Goal: Book appointment/travel/reservation

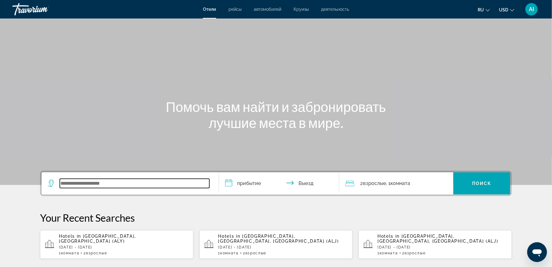
click at [74, 185] on input "Search widget" at bounding box center [135, 183] width 150 height 9
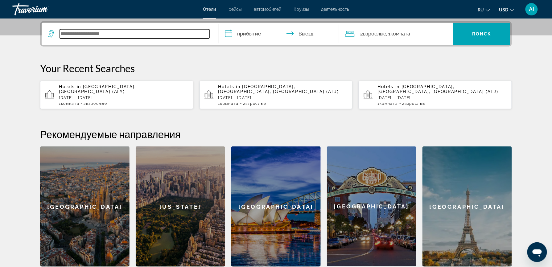
scroll to position [150, 0]
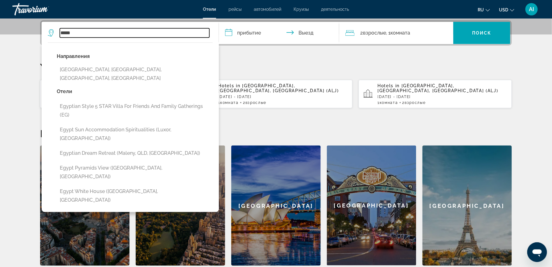
type input "*****"
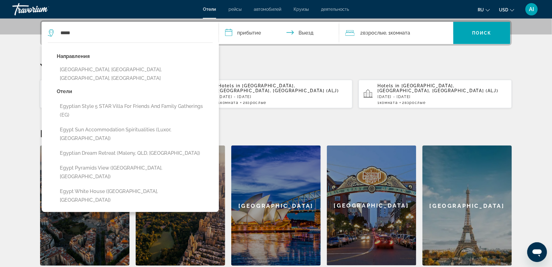
click at [247, 35] on input "**********" at bounding box center [280, 34] width 123 height 24
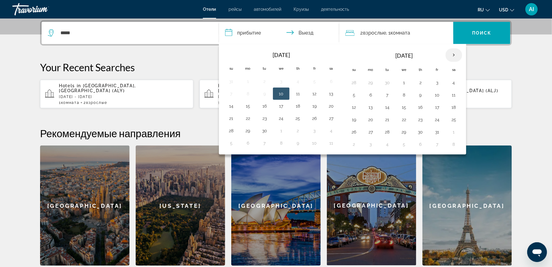
click at [457, 54] on th "Next month" at bounding box center [453, 55] width 17 height 14
click at [407, 95] on button "5" at bounding box center [404, 95] width 10 height 9
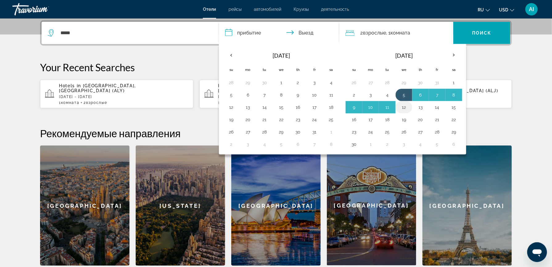
click at [405, 105] on button "12" at bounding box center [404, 107] width 10 height 9
type input "**********"
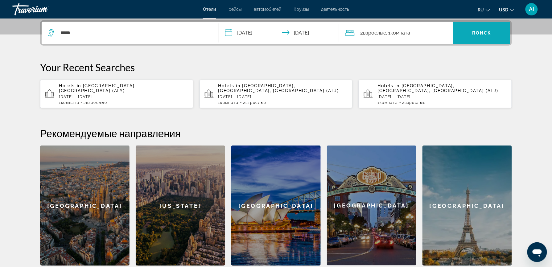
click at [484, 34] on span "Поиск" at bounding box center [481, 33] width 19 height 5
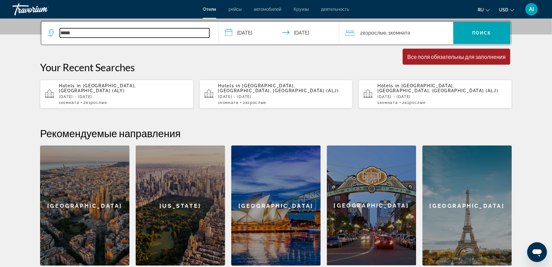
click at [100, 33] on input "*****" at bounding box center [135, 32] width 150 height 9
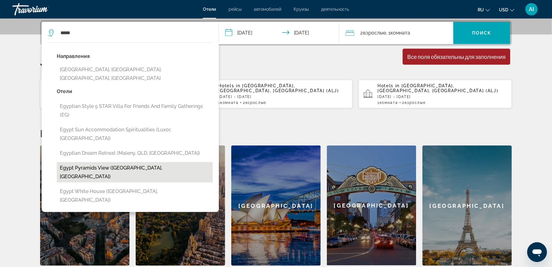
click at [139, 162] on button "Egypt pyramids view (Giza, EG)" at bounding box center [135, 172] width 156 height 20
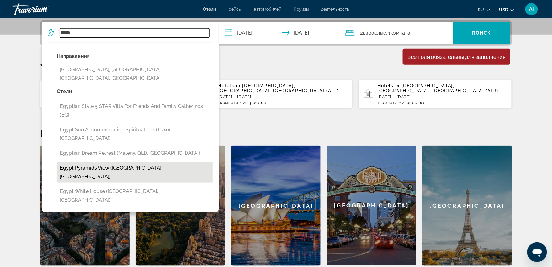
type input "**********"
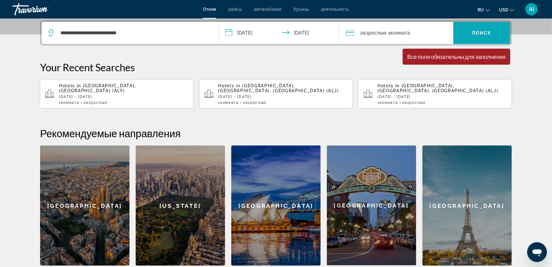
click at [480, 31] on span "Поиск" at bounding box center [481, 33] width 19 height 5
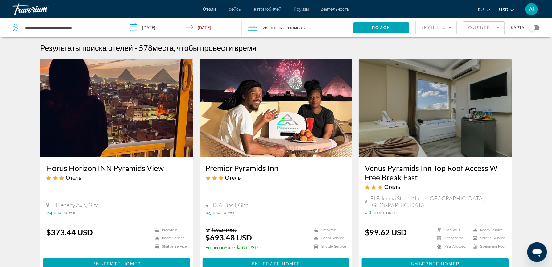
click at [539, 28] on div "Toggle map" at bounding box center [534, 27] width 10 height 5
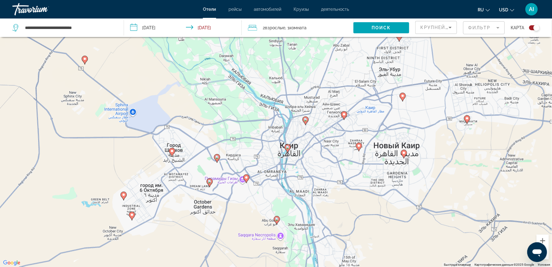
click at [549, 258] on button "Уменьшить" at bounding box center [542, 253] width 12 height 12
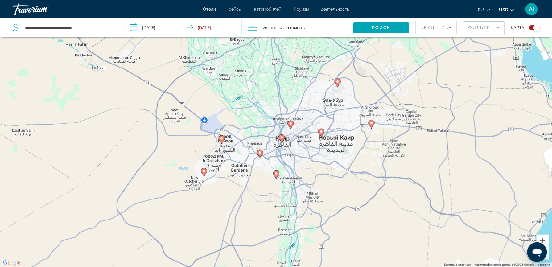
click at [549, 258] on button "Уменьшить" at bounding box center [542, 253] width 12 height 12
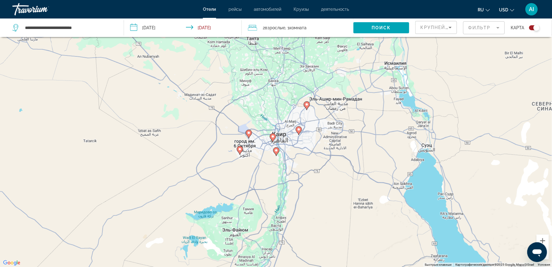
click at [549, 258] on button "Уменьшить" at bounding box center [542, 253] width 12 height 12
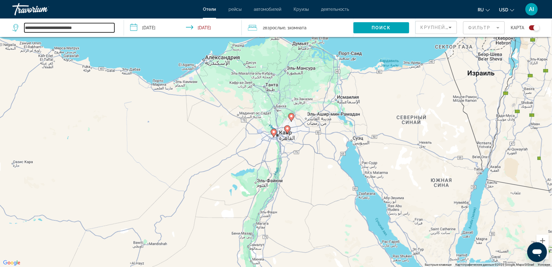
click at [92, 29] on input "**********" at bounding box center [69, 27] width 90 height 9
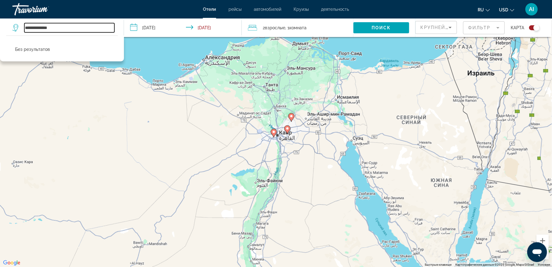
type input "**********"
click at [219, 60] on div "Чтобы активировать перетаскивание с помощью клавиатуры, нажмите Alt + Ввод. Пос…" at bounding box center [276, 133] width 552 height 267
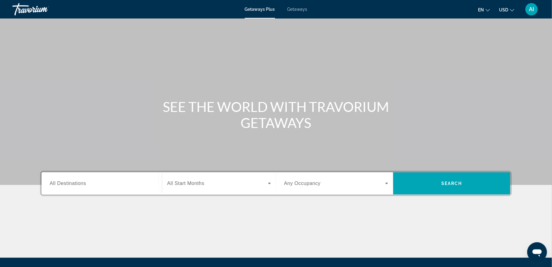
click at [293, 11] on span "Getaways" at bounding box center [297, 9] width 20 height 5
click at [67, 183] on span "All Destinations" at bounding box center [68, 183] width 36 height 5
click at [67, 183] on input "Destination All Destinations" at bounding box center [102, 183] width 104 height 7
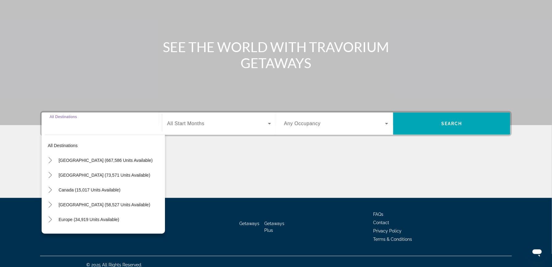
scroll to position [66, 0]
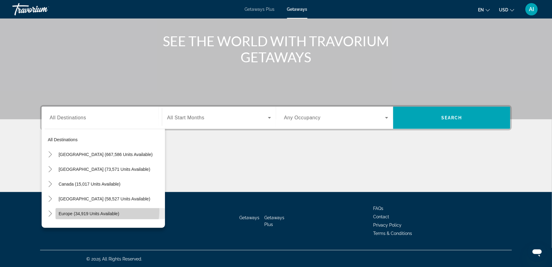
click at [89, 209] on span "Search widget" at bounding box center [109, 213] width 109 height 15
type input "**********"
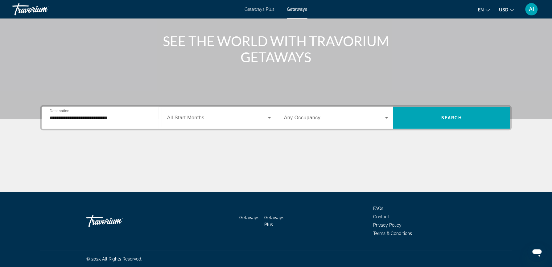
click at [191, 115] on span "All Start Months" at bounding box center [185, 117] width 37 height 5
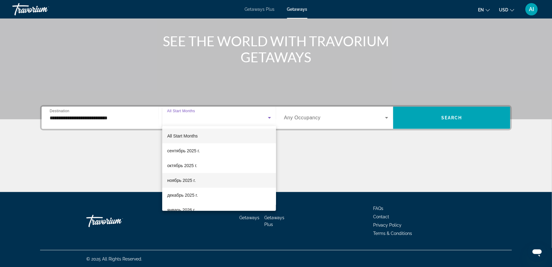
click at [197, 177] on mat-option "ноябрь 2025 г." at bounding box center [219, 180] width 114 height 15
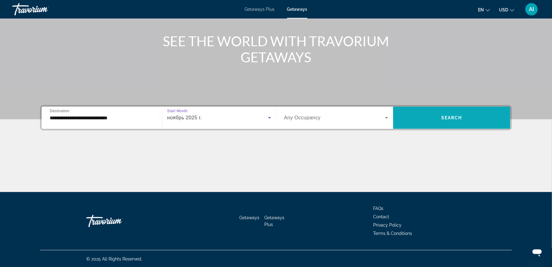
click at [444, 120] on span "Search widget" at bounding box center [451, 117] width 117 height 15
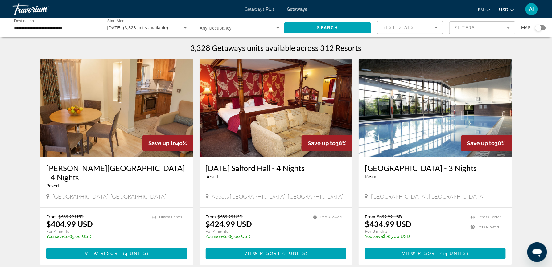
click at [544, 27] on div "Search widget" at bounding box center [540, 27] width 10 height 5
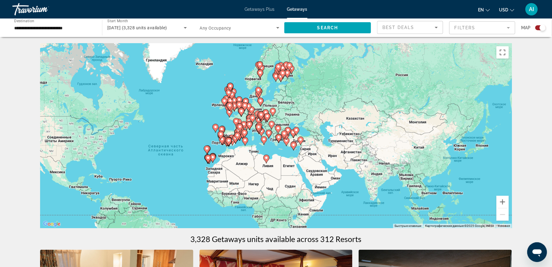
drag, startPoint x: 416, startPoint y: 149, endPoint x: 318, endPoint y: 173, distance: 100.6
click at [318, 173] on div "Чтобы активировать перетаскивание с помощью клавиатуры, нажмите Alt + Ввод. Пос…" at bounding box center [276, 135] width 472 height 185
click at [502, 201] on button "Увеличить" at bounding box center [502, 202] width 12 height 12
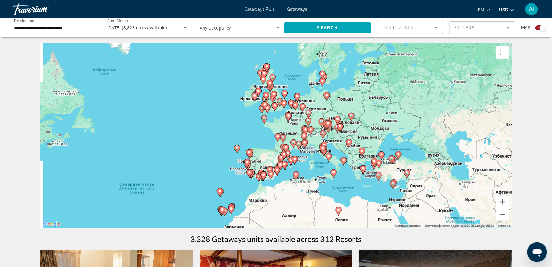
drag, startPoint x: 333, startPoint y: 162, endPoint x: 376, endPoint y: 182, distance: 47.0
click at [376, 182] on div "Чтобы активировать перетаскивание с помощью клавиатуры, нажмите Alt + Ввод. Пос…" at bounding box center [276, 135] width 472 height 185
click at [504, 204] on button "Увеличить" at bounding box center [502, 202] width 12 height 12
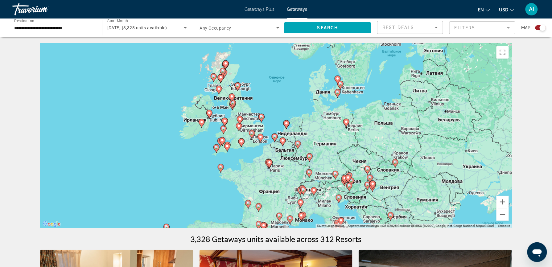
drag, startPoint x: 426, startPoint y: 120, endPoint x: 391, endPoint y: 186, distance: 74.5
click at [391, 186] on div "Чтобы активировать перетаскивание с помощью клавиатуры, нажмите Alt + Ввод. Пос…" at bounding box center [276, 135] width 472 height 185
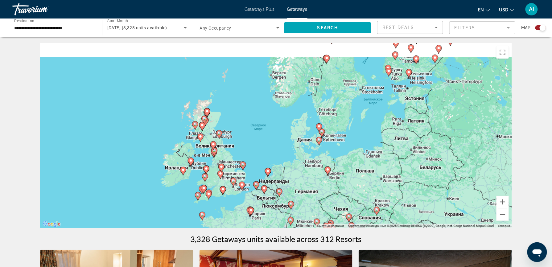
drag, startPoint x: 409, startPoint y: 76, endPoint x: 383, endPoint y: 150, distance: 77.8
click at [387, 140] on div "Чтобы активировать перетаскивание с помощью клавиатуры, нажмите Alt + Ввод. Пос…" at bounding box center [276, 135] width 472 height 185
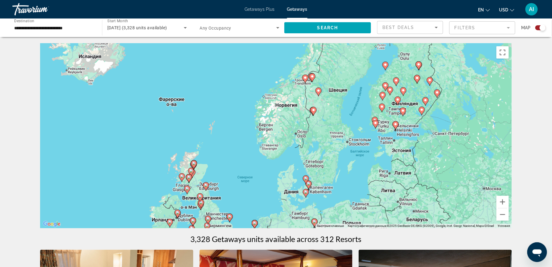
click at [338, 142] on div "Чтобы активировать перетаскивание с помощью клавиатуры, нажмите Alt + Ввод. Пос…" at bounding box center [276, 135] width 472 height 185
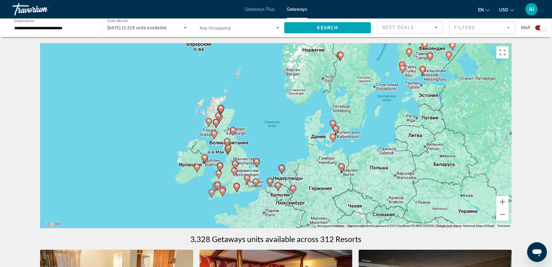
drag, startPoint x: 325, startPoint y: 145, endPoint x: 353, endPoint y: 89, distance: 62.3
click at [353, 89] on div "Чтобы активировать перетаскивание с помощью клавиатуры, нажмите Alt + Ввод. Пос…" at bounding box center [276, 135] width 472 height 185
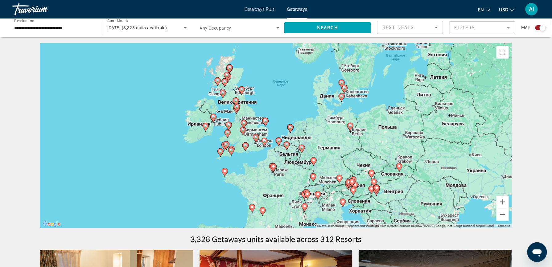
drag, startPoint x: 314, startPoint y: 165, endPoint x: 324, endPoint y: 120, distance: 46.1
click at [324, 120] on div "Чтобы активировать перетаскивание с помощью клавиатуры, нажмите Alt + Ввод. Пос…" at bounding box center [276, 135] width 472 height 185
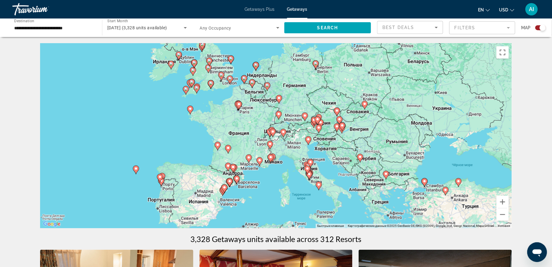
drag, startPoint x: 357, startPoint y: 163, endPoint x: 320, endPoint y: 99, distance: 74.4
click at [320, 99] on div "Чтобы активировать перетаскивание с помощью клавиатуры, нажмите Alt + Ввод. Пос…" at bounding box center [276, 135] width 472 height 185
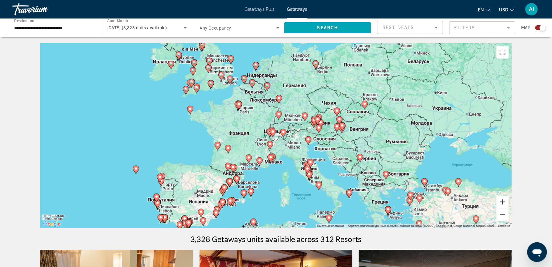
click at [502, 200] on button "Увеличить" at bounding box center [502, 202] width 12 height 12
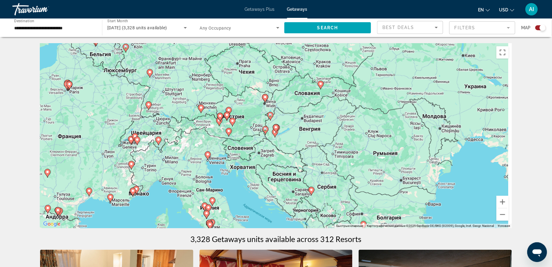
drag, startPoint x: 453, startPoint y: 165, endPoint x: 309, endPoint y: 171, distance: 144.4
click at [309, 171] on div "Чтобы активировать перетаскивание с помощью клавиатуры, нажмите Alt + Ввод. Пос…" at bounding box center [276, 135] width 472 height 185
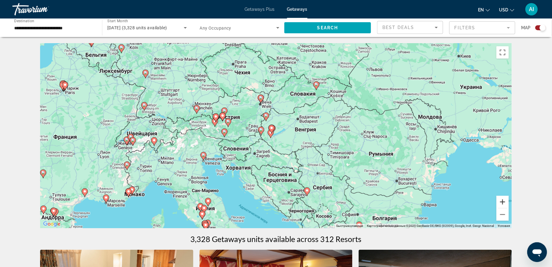
click at [500, 201] on button "Увеличить" at bounding box center [502, 202] width 12 height 12
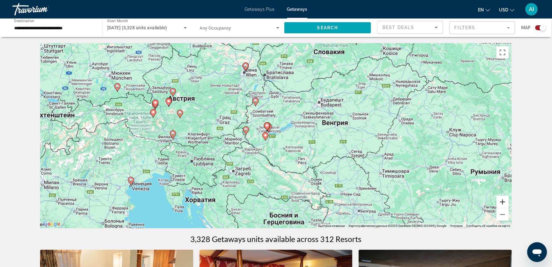
click at [500, 201] on button "Увеличить" at bounding box center [502, 202] width 12 height 12
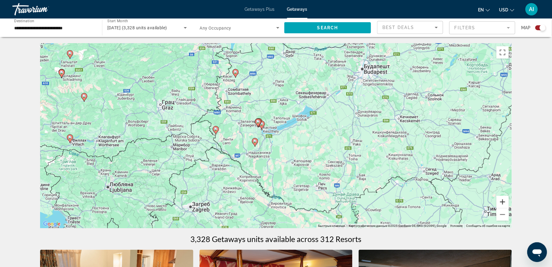
click at [500, 201] on button "Увеличить" at bounding box center [502, 202] width 12 height 12
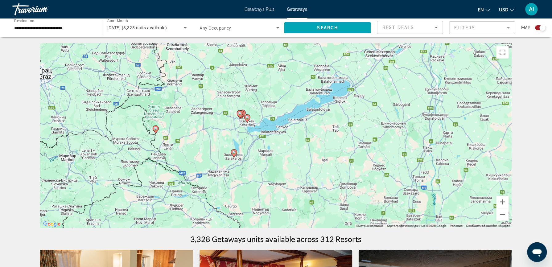
click at [248, 118] on image "Main content" at bounding box center [247, 118] width 4 height 4
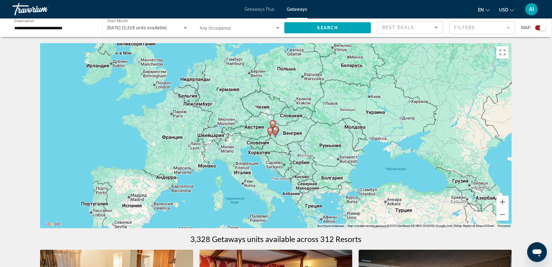
click at [275, 128] on image "Main content" at bounding box center [276, 130] width 4 height 4
type input "**********"
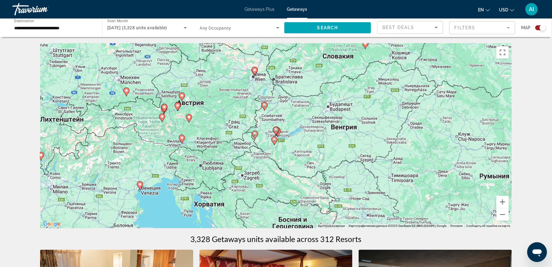
click at [275, 128] on image "Main content" at bounding box center [276, 130] width 4 height 4
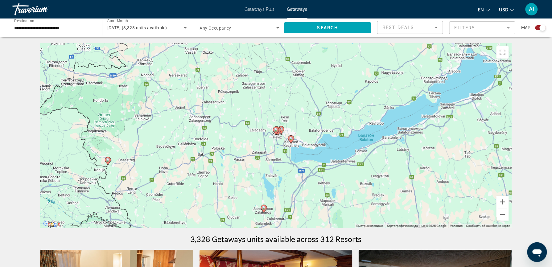
click at [289, 138] on icon "Main content" at bounding box center [291, 140] width 6 height 8
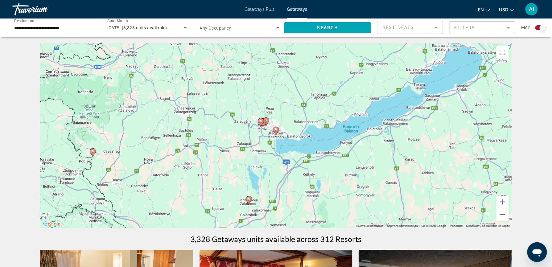
click at [277, 128] on image "Main content" at bounding box center [276, 130] width 4 height 4
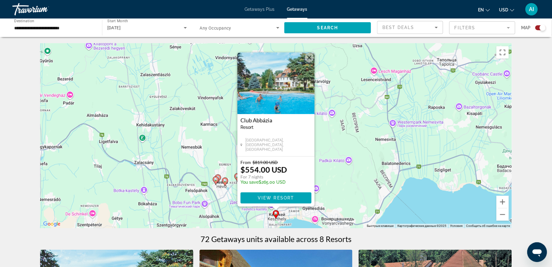
click at [321, 131] on div "Чтобы активировать перетаскивание с помощью клавиатуры, нажмите Alt + Ввод. Пос…" at bounding box center [276, 135] width 472 height 185
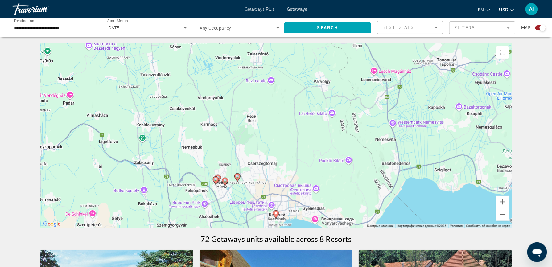
click at [215, 181] on image "Main content" at bounding box center [216, 180] width 4 height 4
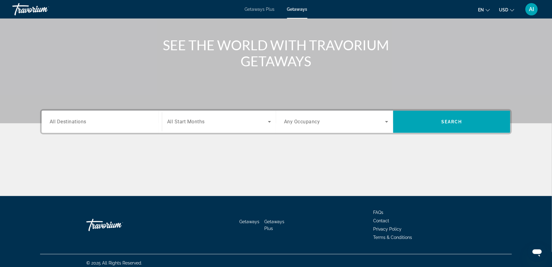
scroll to position [66, 0]
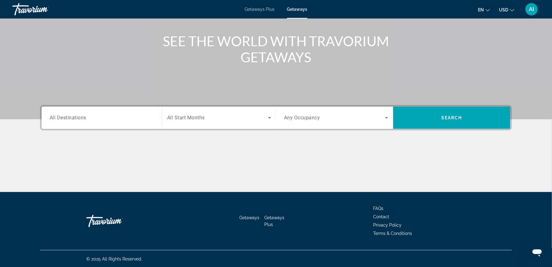
click at [70, 119] on span "All Destinations" at bounding box center [68, 118] width 37 height 6
click at [70, 119] on input "Destination All Destinations" at bounding box center [102, 117] width 104 height 7
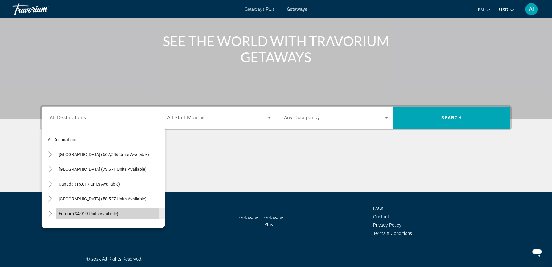
click at [94, 213] on span "Europe (34,919 units available)" at bounding box center [89, 213] width 60 height 5
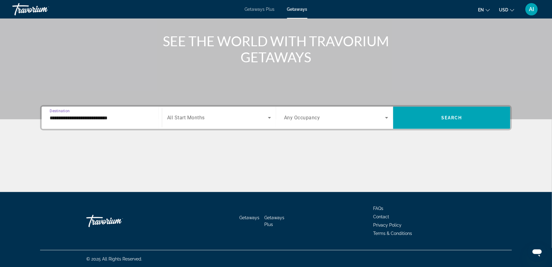
click at [202, 117] on span "All Start Months" at bounding box center [186, 118] width 38 height 6
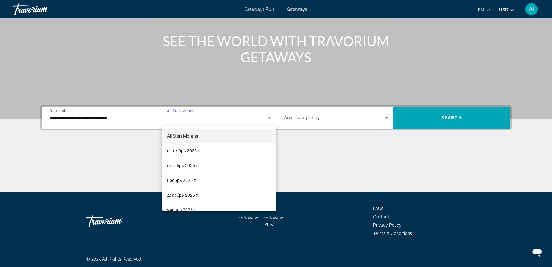
click at [92, 119] on div at bounding box center [276, 133] width 552 height 267
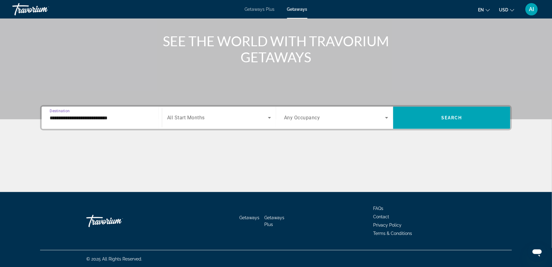
click at [90, 117] on input "**********" at bounding box center [102, 117] width 104 height 7
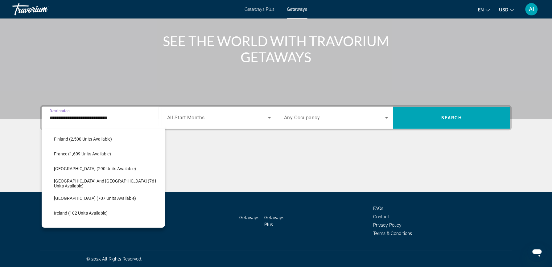
scroll to position [164, 0]
click at [121, 184] on span "[GEOGRAPHIC_DATA] and [GEOGRAPHIC_DATA] (761 units available)" at bounding box center [108, 183] width 108 height 10
type input "**********"
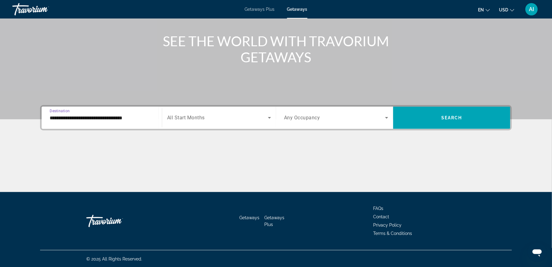
click at [214, 116] on span "Search widget" at bounding box center [217, 117] width 101 height 7
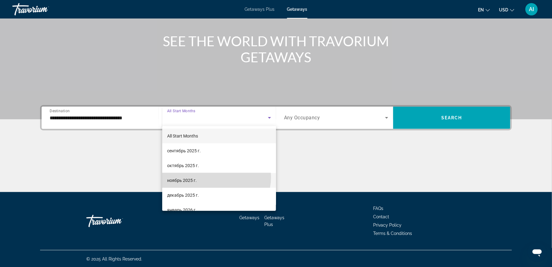
click at [214, 177] on mat-option "ноябрь 2025 г." at bounding box center [219, 180] width 114 height 15
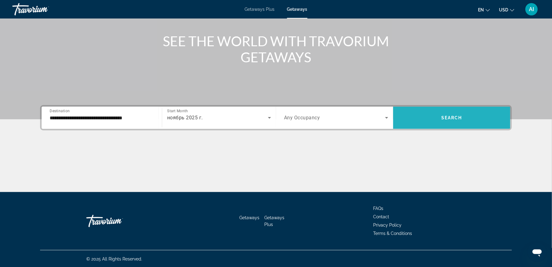
click at [436, 110] on span "Search widget" at bounding box center [451, 117] width 117 height 15
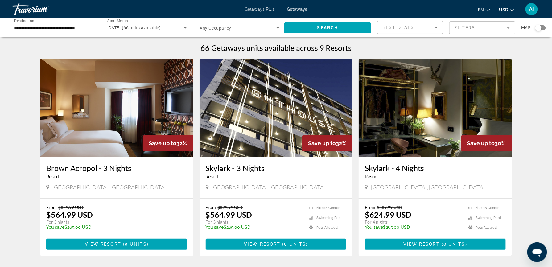
click at [545, 26] on div "Search widget" at bounding box center [540, 27] width 10 height 5
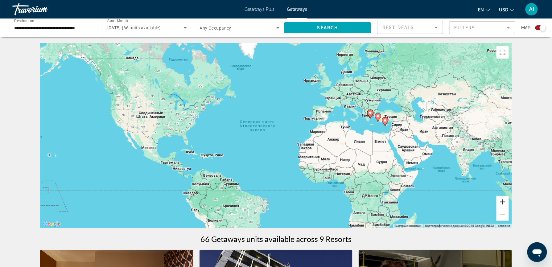
click at [503, 198] on button "Увеличить" at bounding box center [502, 202] width 12 height 12
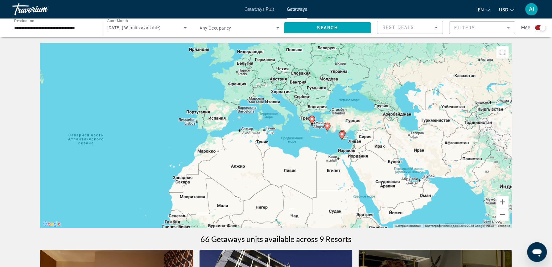
drag, startPoint x: 486, startPoint y: 190, endPoint x: 332, endPoint y: 212, distance: 156.3
click at [332, 212] on div "Чтобы активировать перетаскивание с помощью клавиатуры, нажмите Alt + Ввод. Пос…" at bounding box center [276, 135] width 472 height 185
click at [503, 203] on button "Увеличить" at bounding box center [502, 202] width 12 height 12
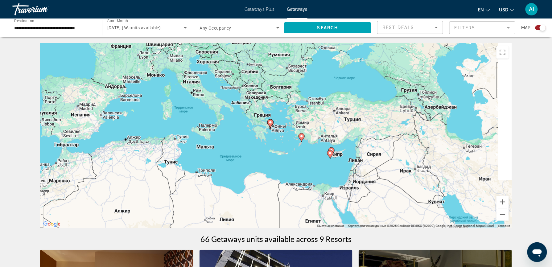
drag, startPoint x: 468, startPoint y: 168, endPoint x: 352, endPoint y: 189, distance: 117.8
click at [352, 189] on div "Чтобы активировать перетаскивание с помощью клавиатуры, нажмите Alt + Ввод. Пос…" at bounding box center [276, 135] width 472 height 185
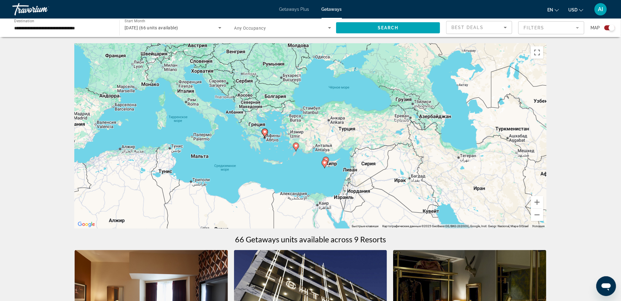
click at [325, 163] on image "Main content" at bounding box center [325, 163] width 4 height 4
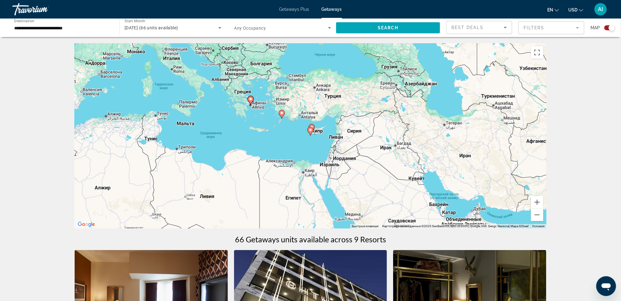
click at [310, 128] on image "Main content" at bounding box center [311, 130] width 4 height 4
type input "**********"
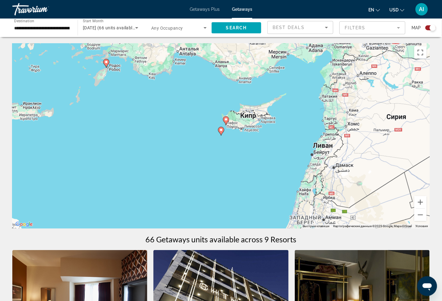
click at [227, 121] on image "Main content" at bounding box center [226, 119] width 4 height 4
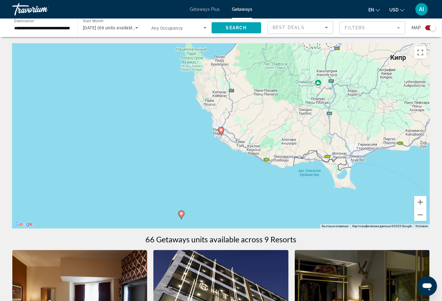
click at [222, 130] on image "Main content" at bounding box center [221, 130] width 4 height 4
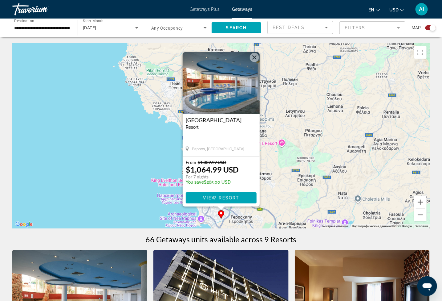
click at [230, 102] on img "Main content" at bounding box center [221, 83] width 77 height 62
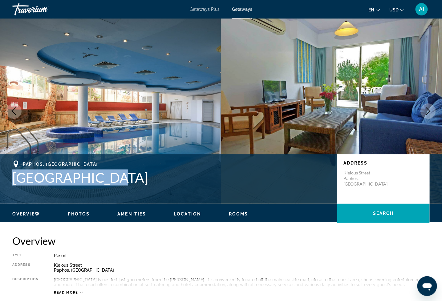
drag, startPoint x: 111, startPoint y: 178, endPoint x: 10, endPoint y: 178, distance: 101.1
click at [10, 178] on div "Paphos, [GEOGRAPHIC_DATA] Paphos Gardens Address [GEOGRAPHIC_DATA]" at bounding box center [221, 178] width 442 height 37
copy h1 "[GEOGRAPHIC_DATA]"
